Goal: Transaction & Acquisition: Purchase product/service

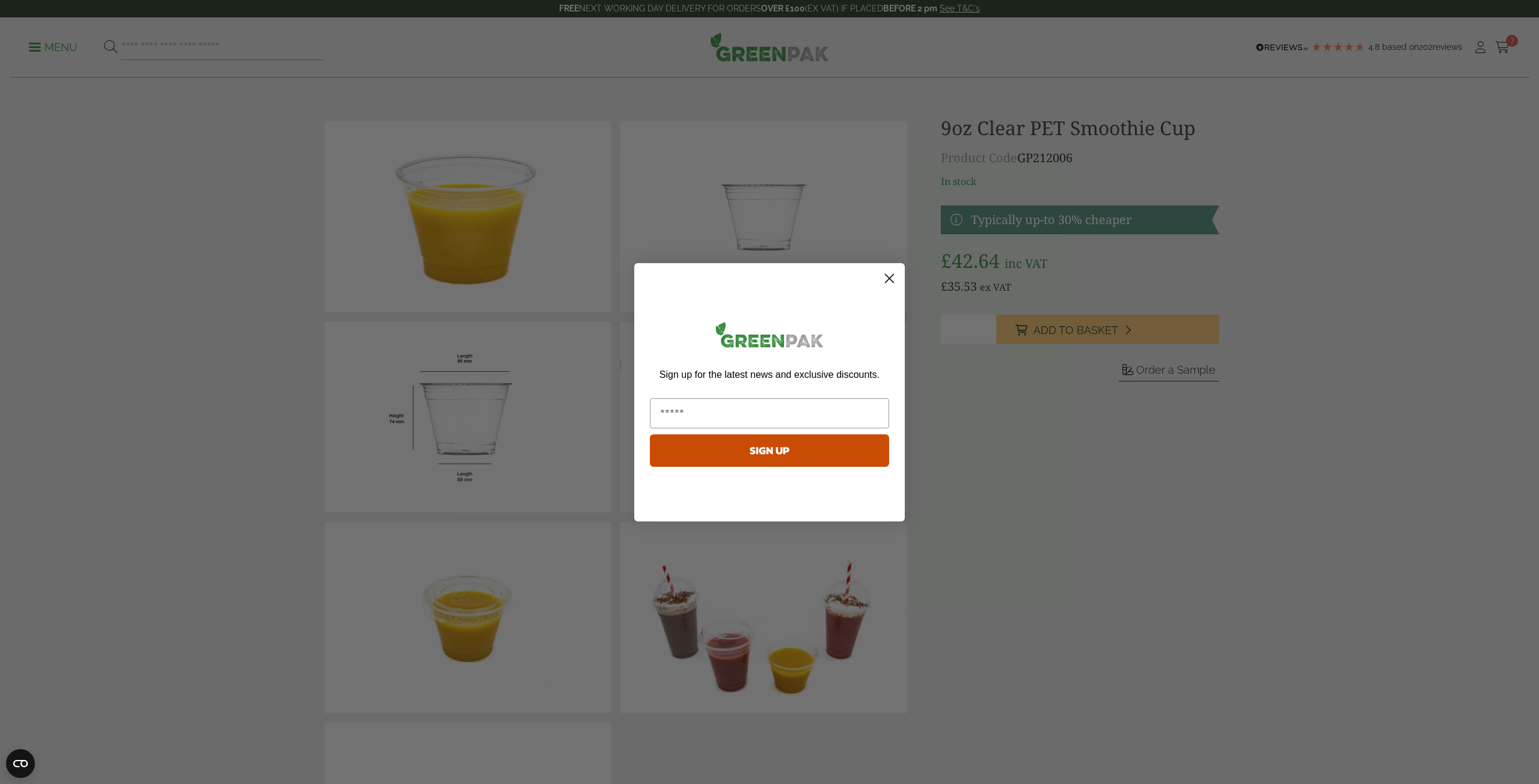
click at [889, 281] on circle "Close dialog" at bounding box center [889, 278] width 20 height 20
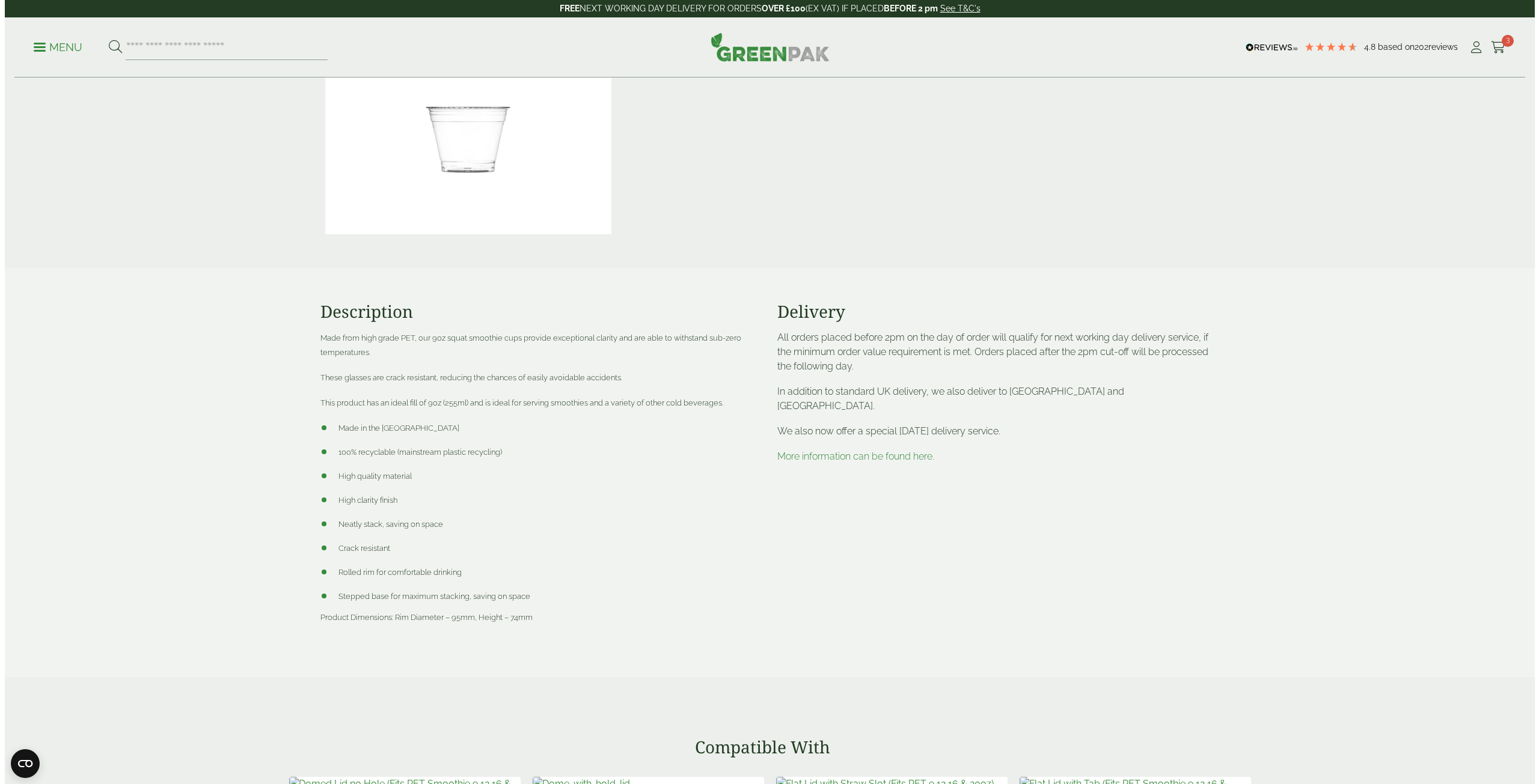
scroll to position [487, 0]
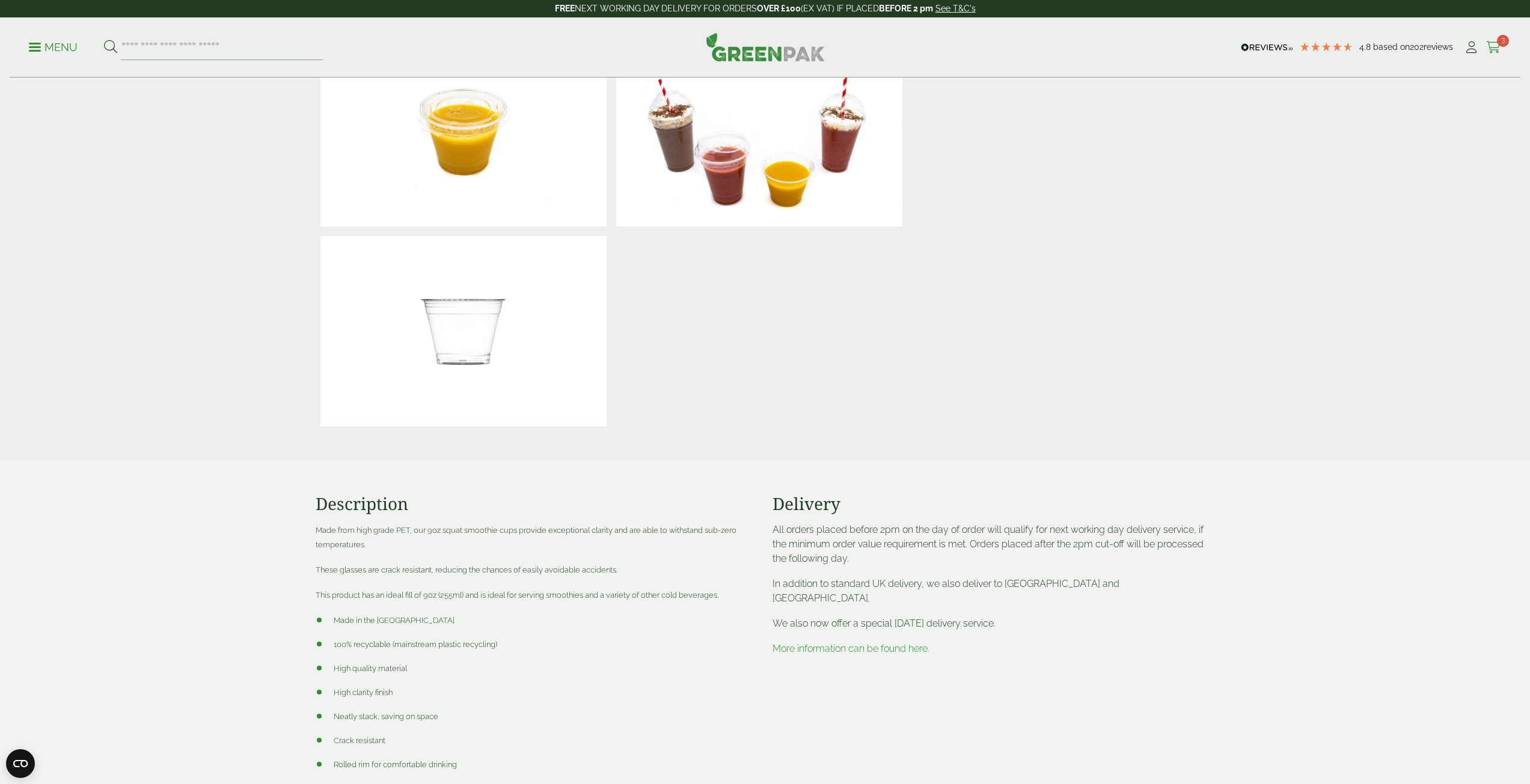
click at [1501, 48] on icon at bounding box center [1494, 48] width 15 height 12
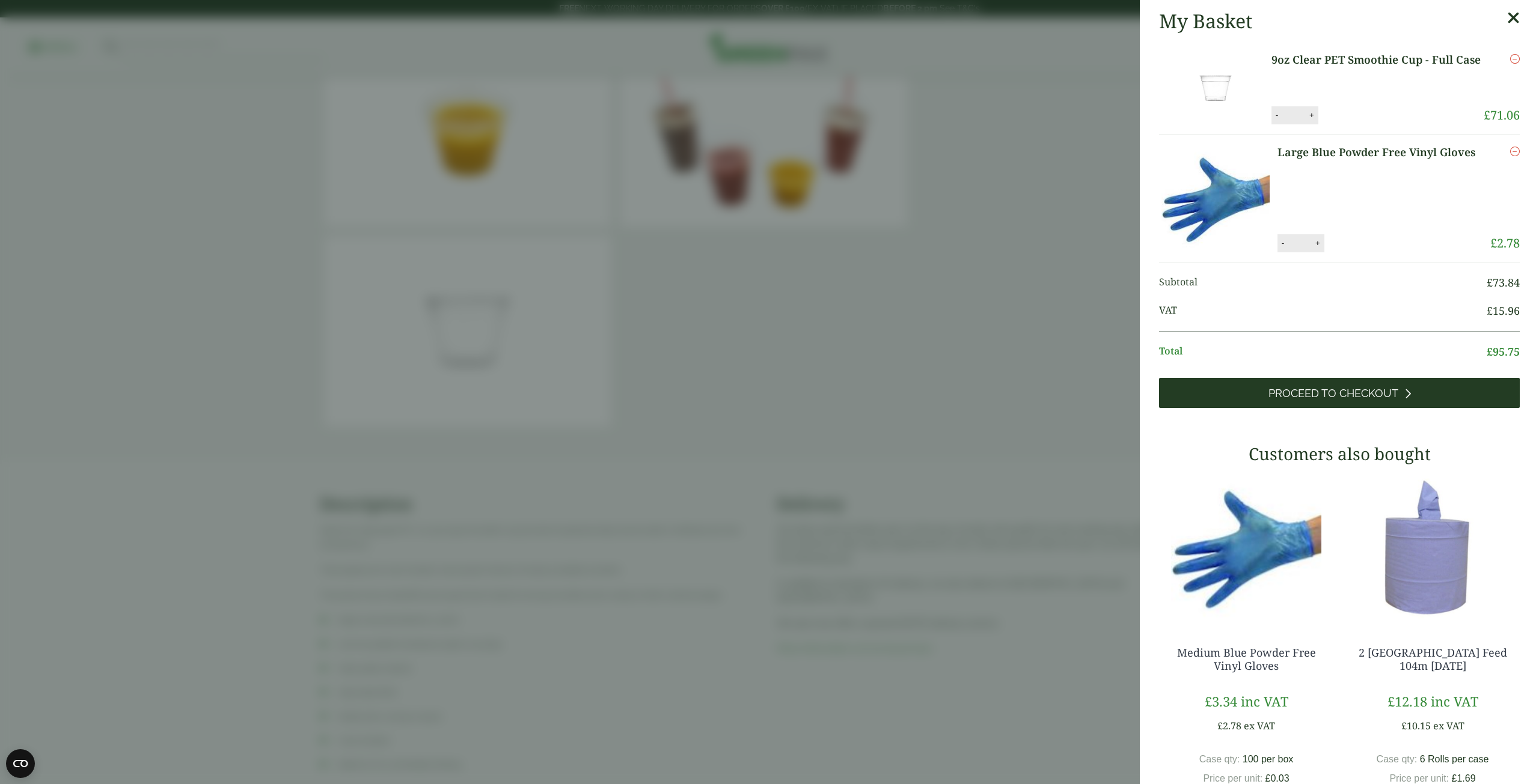
click at [1407, 389] on link "Proceed to Checkout" at bounding box center [1339, 393] width 361 height 30
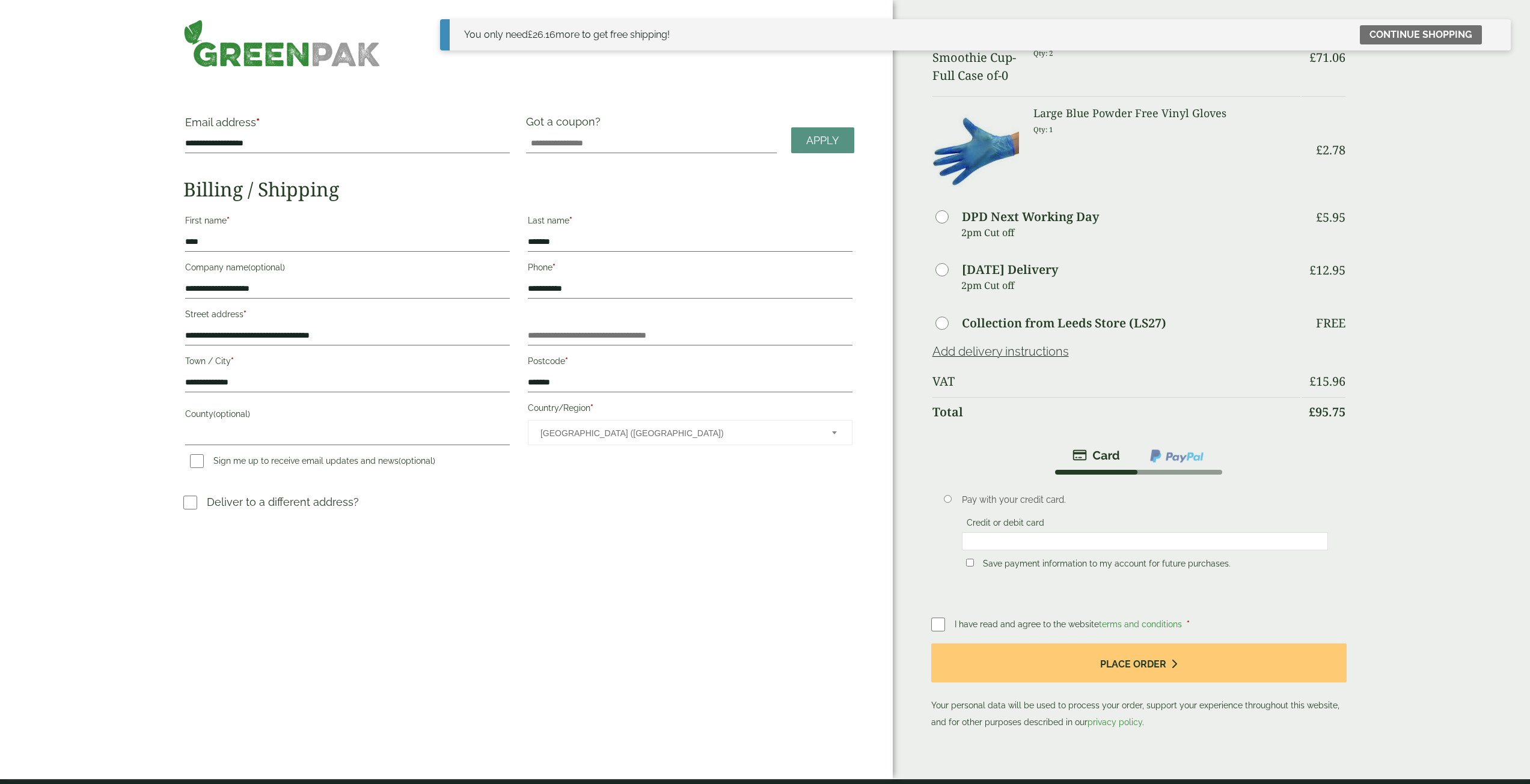
click at [243, 74] on div "**********" at bounding box center [446, 389] width 893 height 779
click at [247, 49] on img at bounding box center [281, 43] width 197 height 48
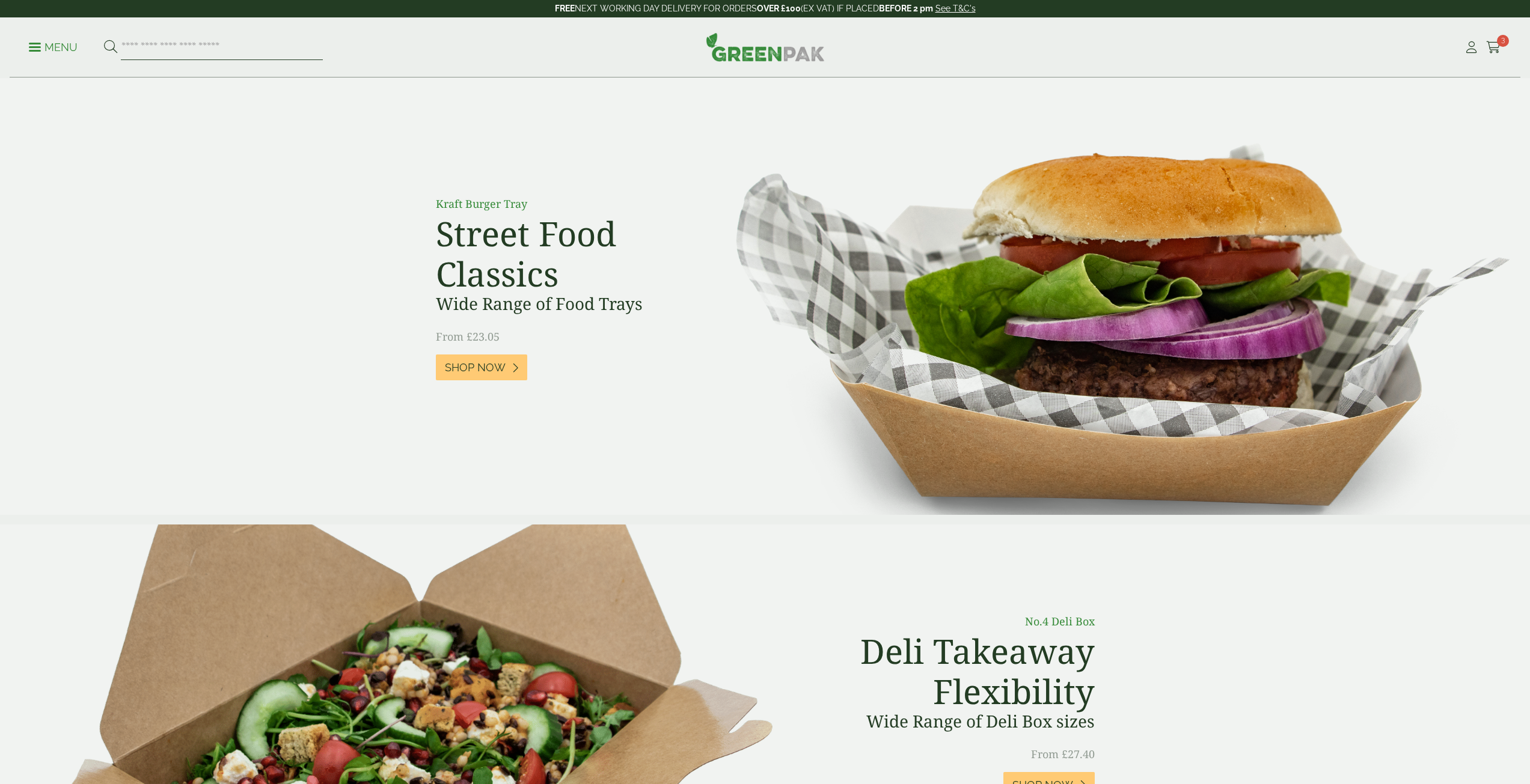
click at [258, 52] on input "search" at bounding box center [222, 47] width 202 height 25
type input "**********"
click at [104, 40] on button at bounding box center [110, 48] width 13 height 16
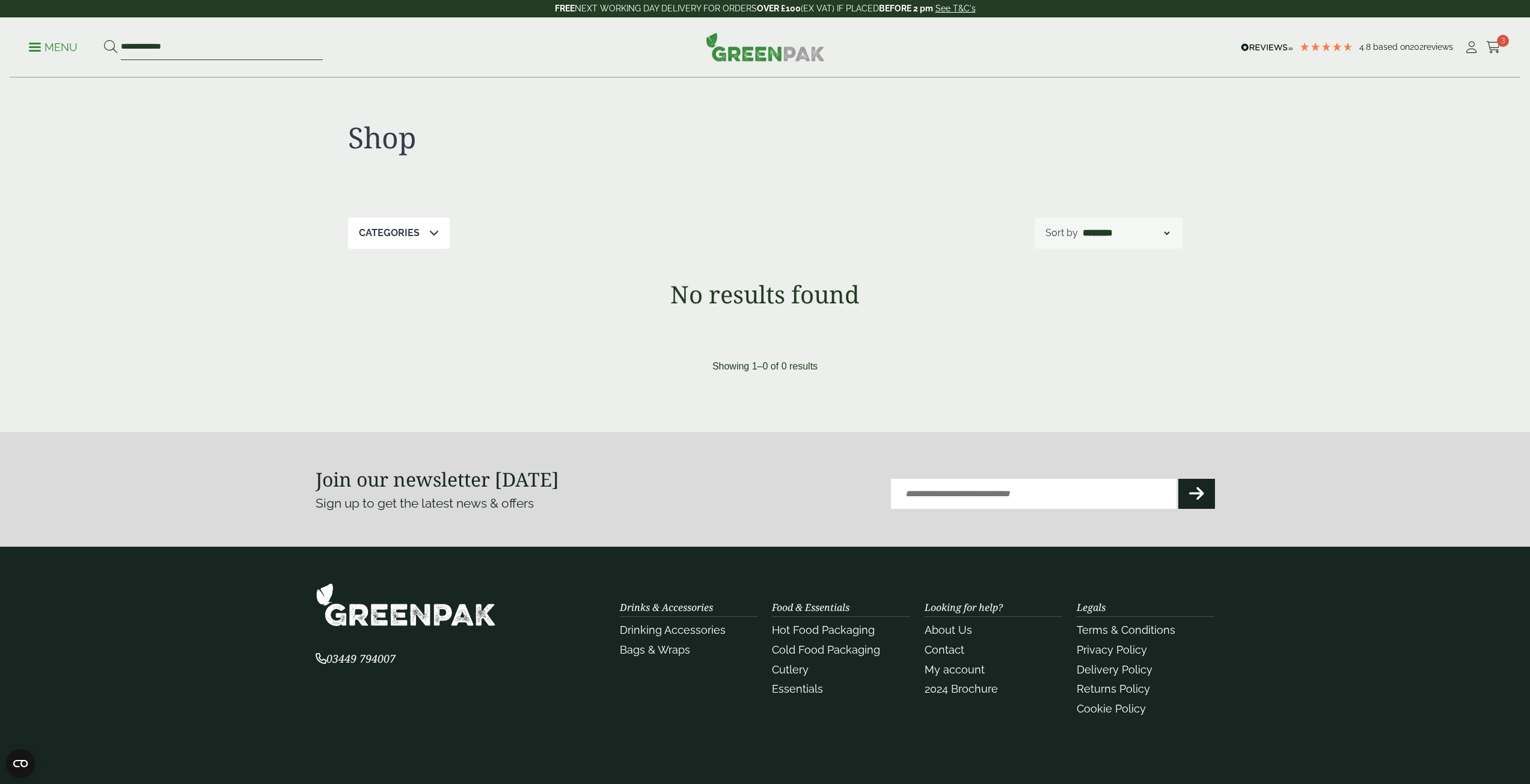
drag, startPoint x: 146, startPoint y: 45, endPoint x: 23, endPoint y: 45, distance: 123.0
click at [23, 45] on div "**********" at bounding box center [765, 47] width 1511 height 60
type input "******"
click at [104, 40] on button at bounding box center [110, 48] width 13 height 16
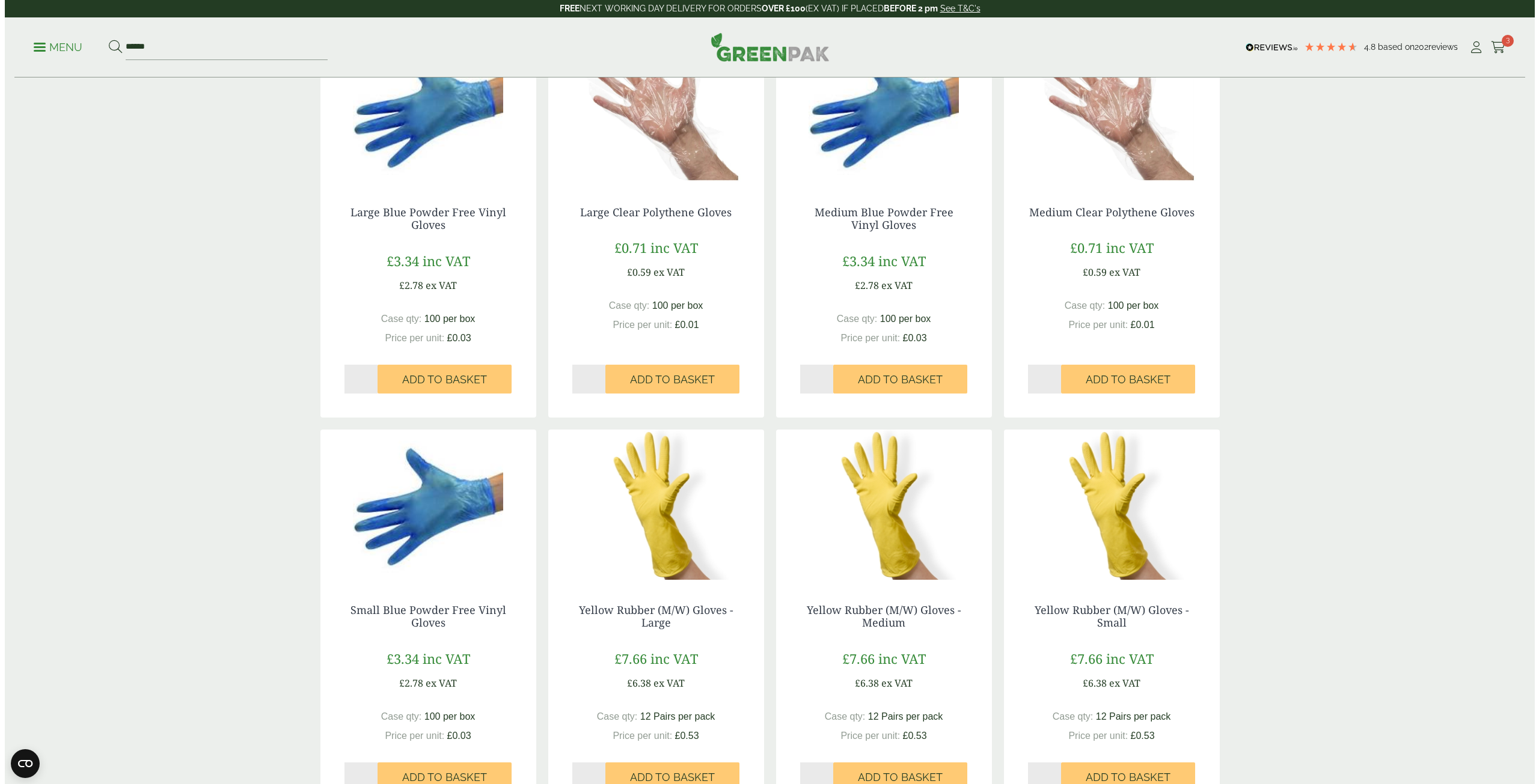
scroll to position [60, 0]
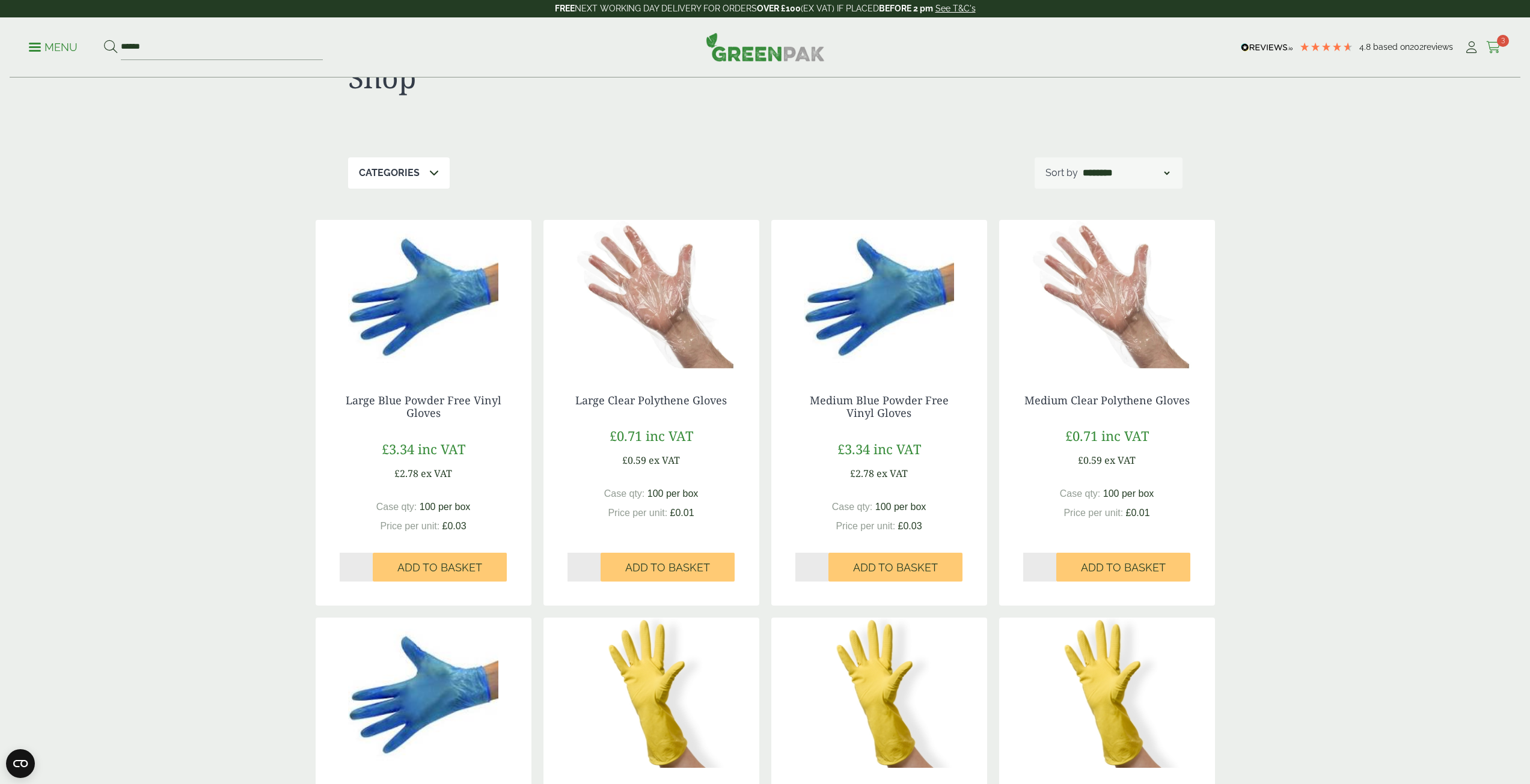
click at [1489, 50] on icon at bounding box center [1494, 48] width 15 height 12
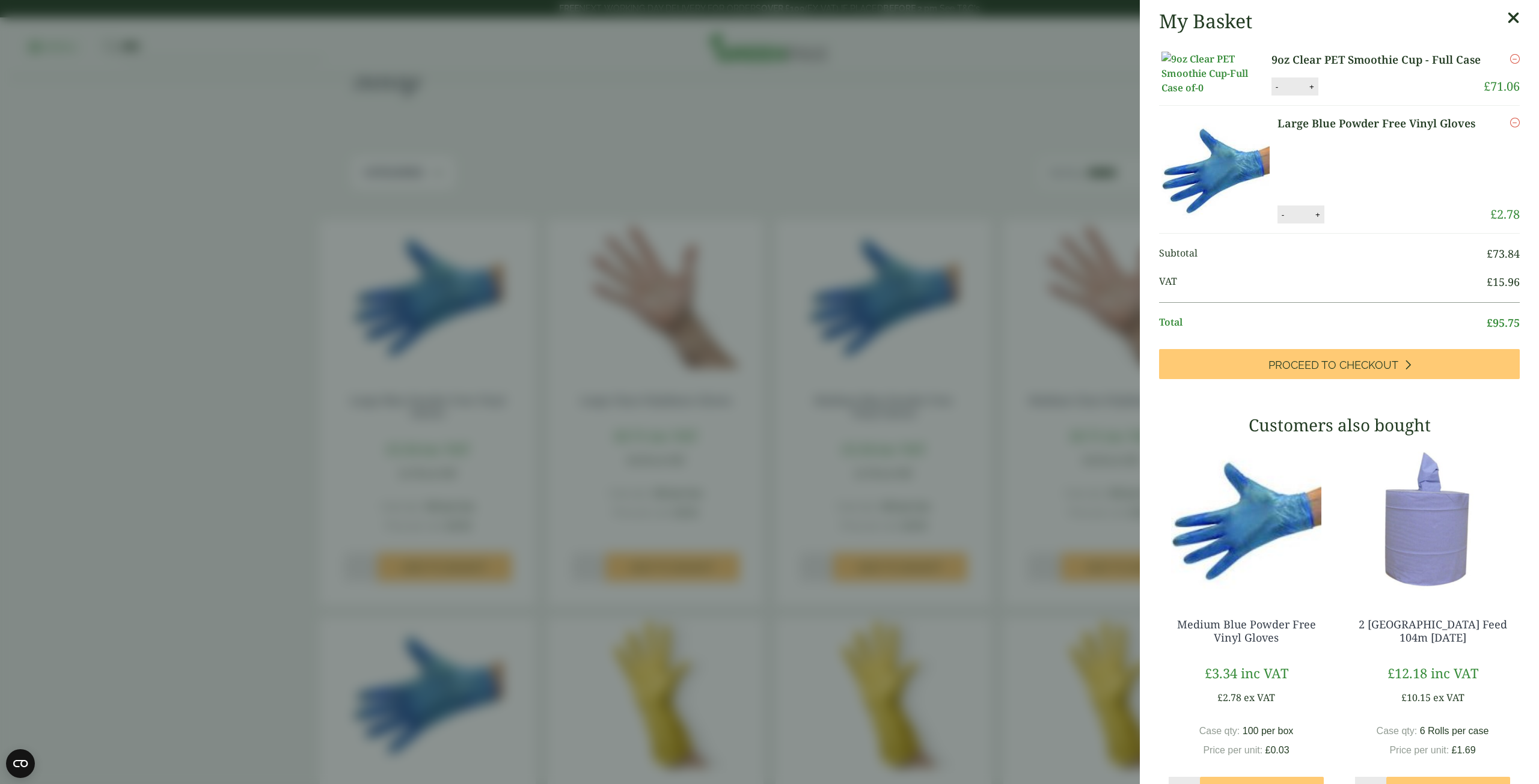
click at [1381, 62] on link "9oz Clear PET Smoothie Cup - Full Case" at bounding box center [1377, 60] width 211 height 16
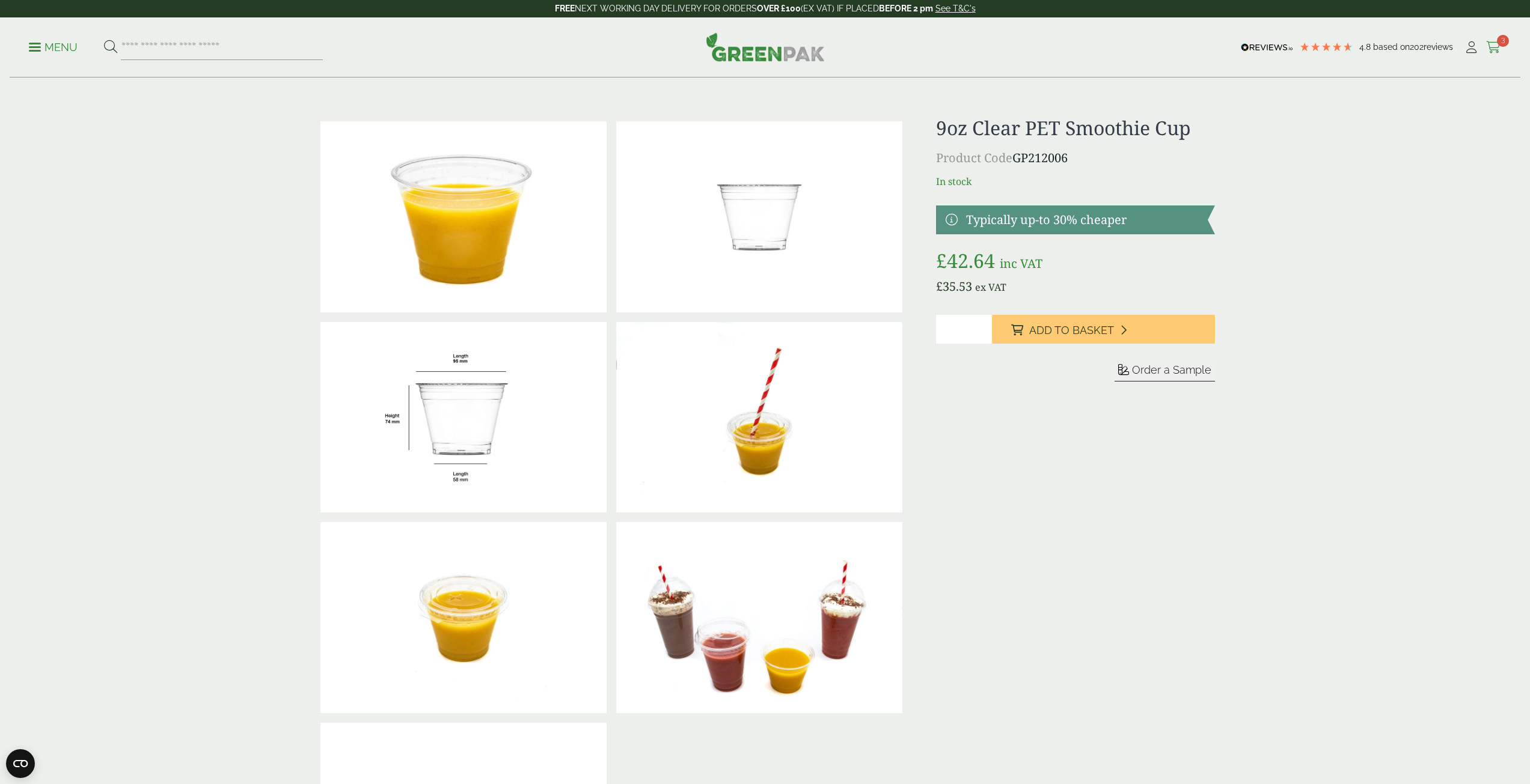
click at [1496, 46] on icon at bounding box center [1494, 48] width 15 height 12
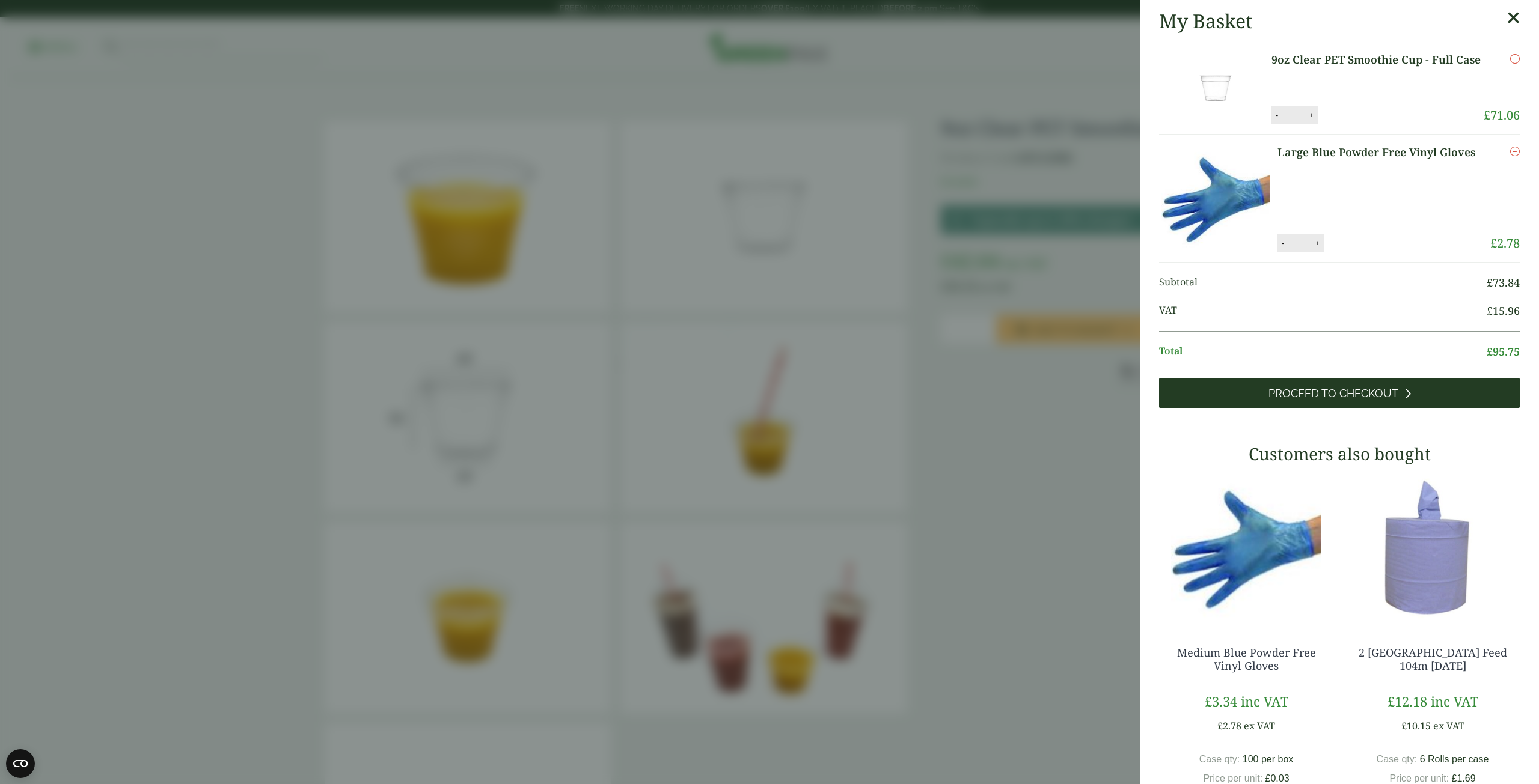
click at [1341, 390] on span "Proceed to Checkout" at bounding box center [1333, 393] width 130 height 13
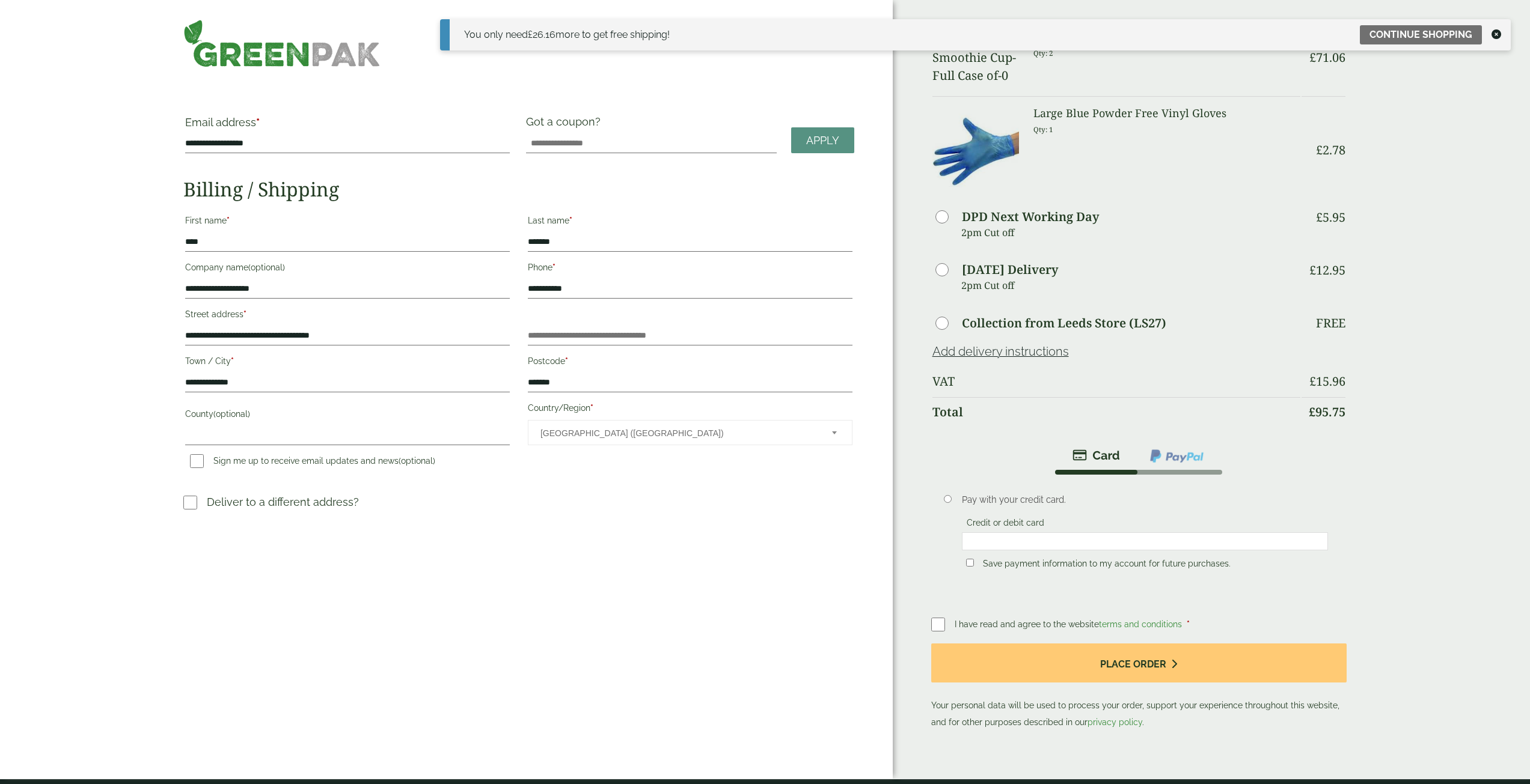
click at [1497, 32] on icon at bounding box center [1496, 34] width 10 height 10
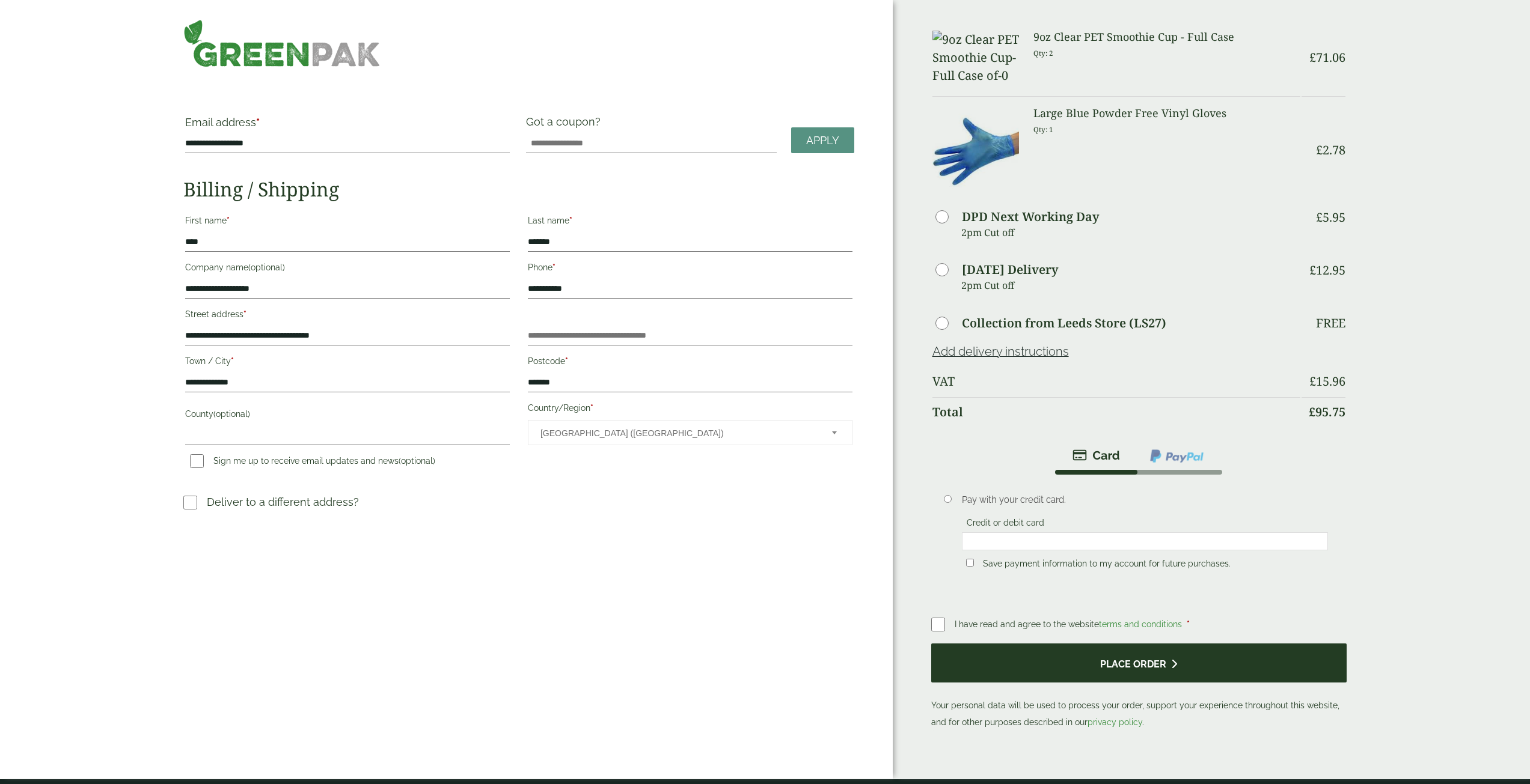
click at [1089, 665] on button "Place order" at bounding box center [1139, 663] width 416 height 39
click at [1150, 665] on button "Place order" at bounding box center [1139, 663] width 416 height 39
